Goal: Transaction & Acquisition: Download file/media

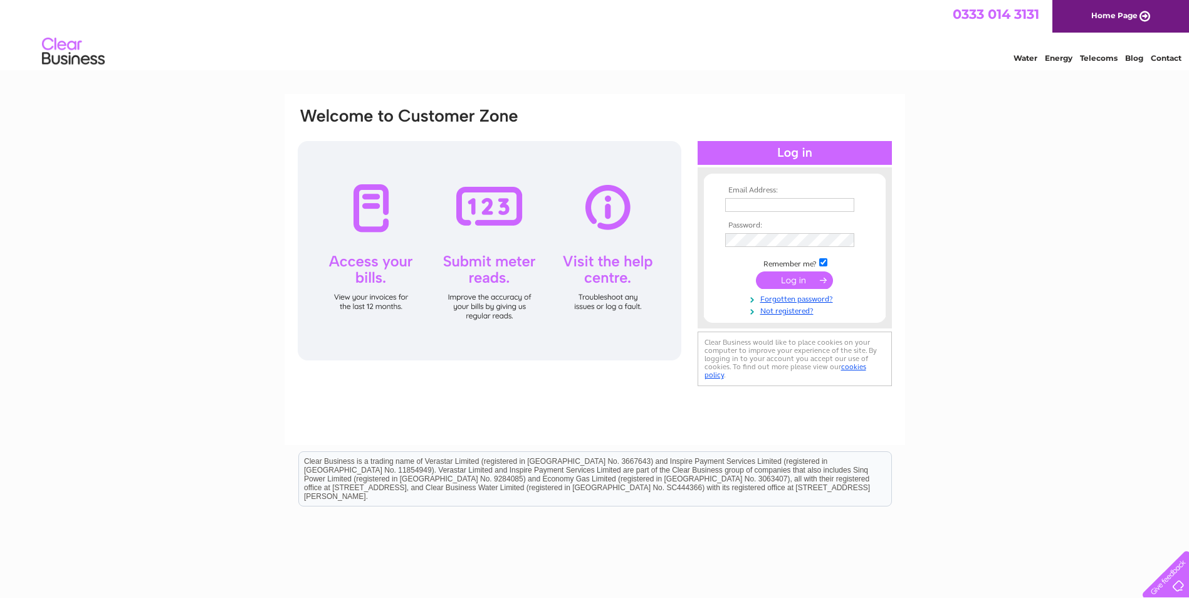
type input "[PERSON_NAME][EMAIL_ADDRESS][DOMAIN_NAME]"
click at [810, 279] on input "submit" at bounding box center [794, 280] width 77 height 18
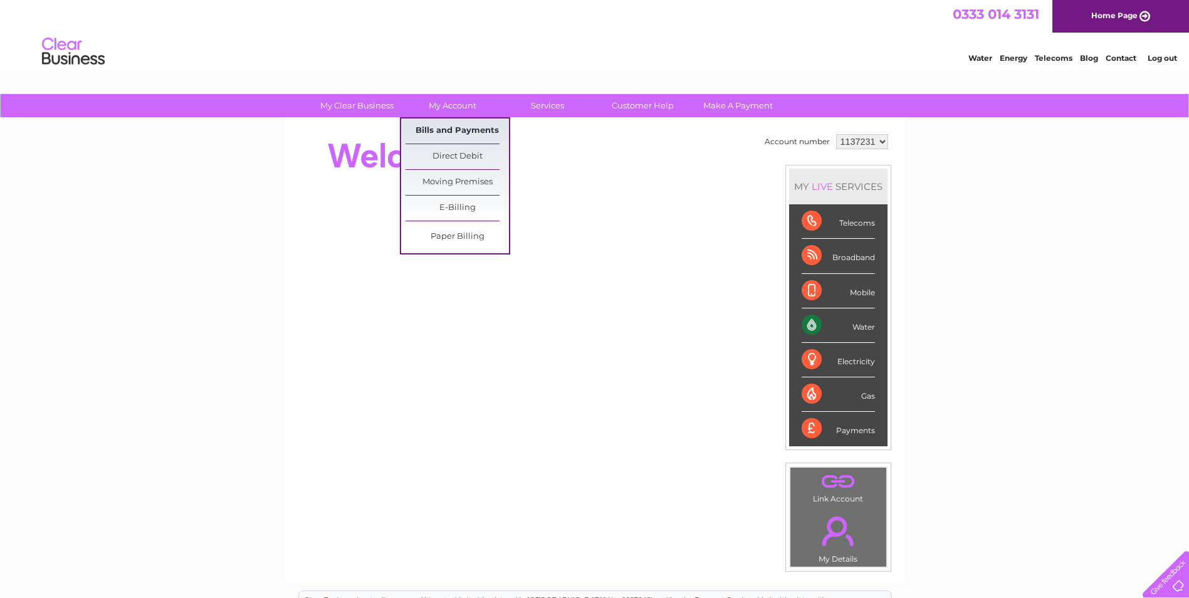
click at [451, 124] on link "Bills and Payments" at bounding box center [456, 130] width 103 height 25
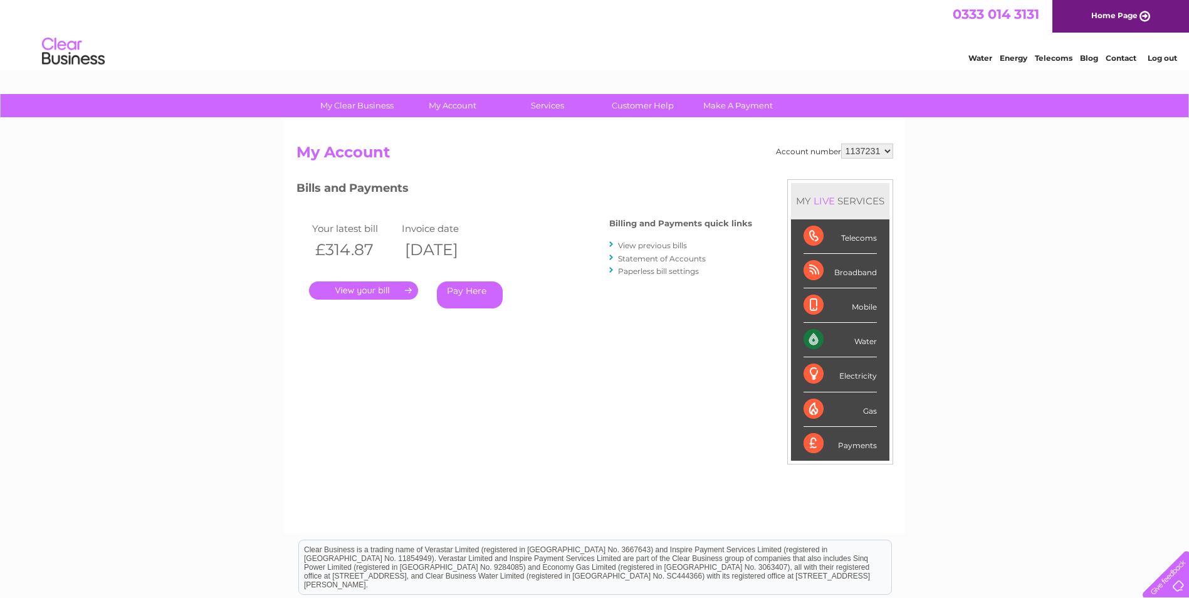
click at [394, 285] on link "." at bounding box center [363, 290] width 109 height 18
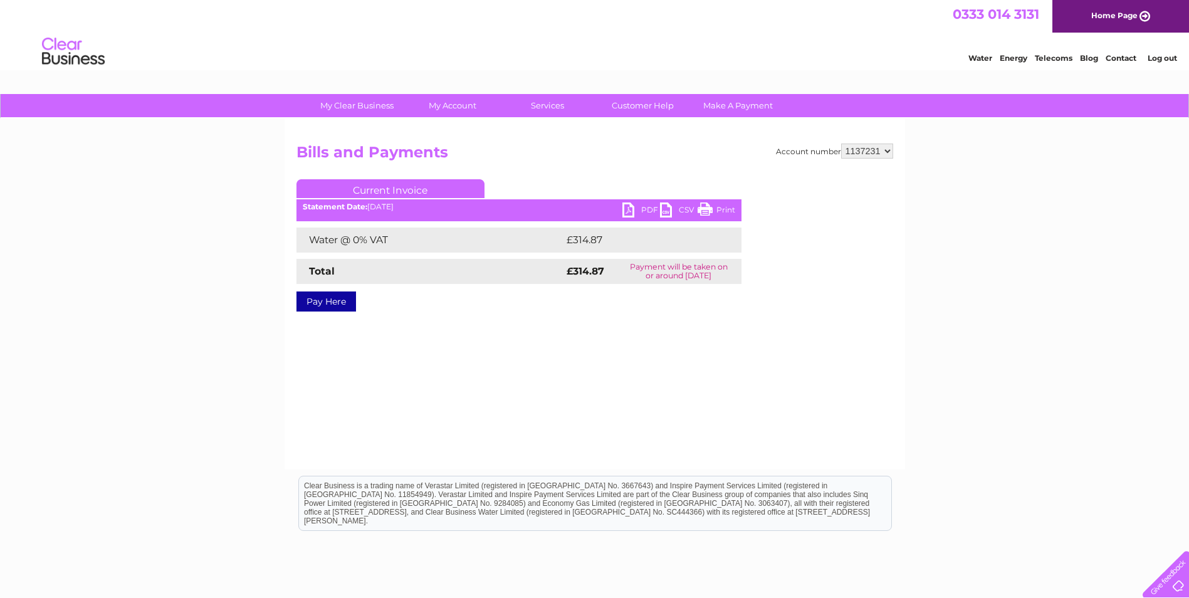
click at [643, 209] on link "PDF" at bounding box center [641, 211] width 38 height 18
click at [883, 149] on select "1137231 1140811" at bounding box center [867, 151] width 52 height 15
select select "1140811"
click at [842, 144] on select "1137231 1140811" at bounding box center [867, 151] width 52 height 15
click at [632, 212] on link "PDF" at bounding box center [641, 211] width 38 height 18
